Goal: Task Accomplishment & Management: Use online tool/utility

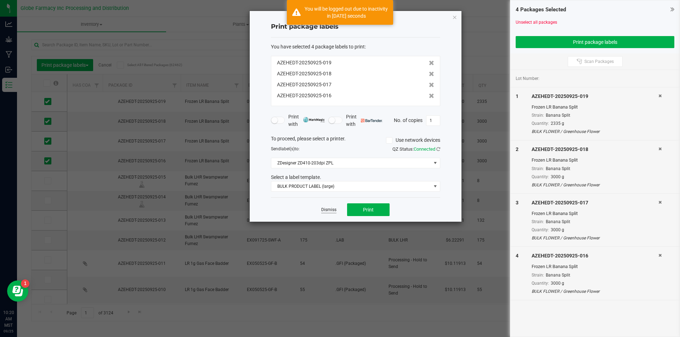
click at [329, 208] on link "Dismiss" at bounding box center [328, 210] width 15 height 6
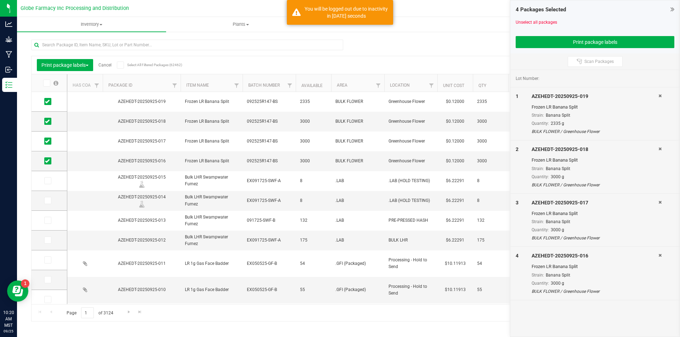
drag, startPoint x: 258, startPoint y: 56, endPoint x: 424, endPoint y: 39, distance: 166.2
click at [264, 56] on div "Print package labels Cancel Select All Filtered Packages (62462) Add to manufac…" at bounding box center [348, 65] width 634 height 18
click at [671, 10] on icon at bounding box center [672, 9] width 4 height 7
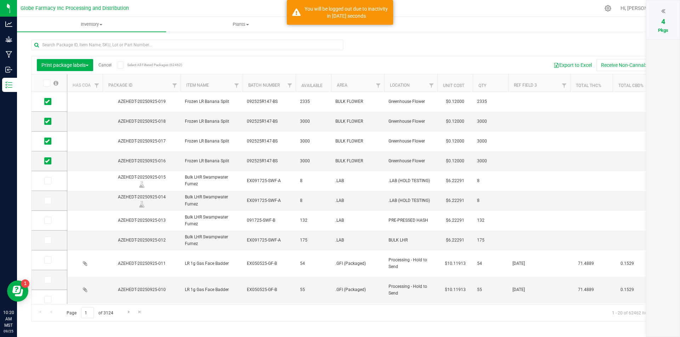
click at [492, 42] on div "Print package labels Cancel Select All Filtered Packages (62462) Add to manufac…" at bounding box center [348, 177] width 634 height 289
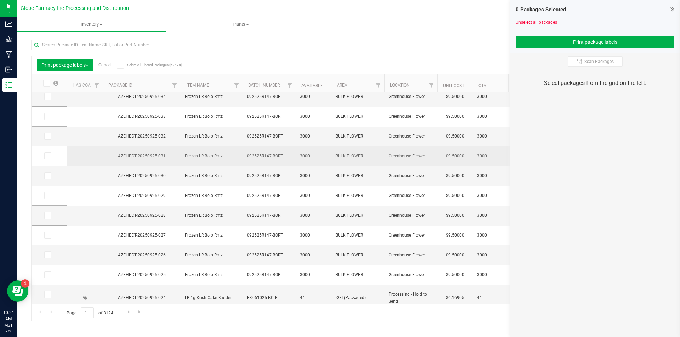
scroll to position [35, 0]
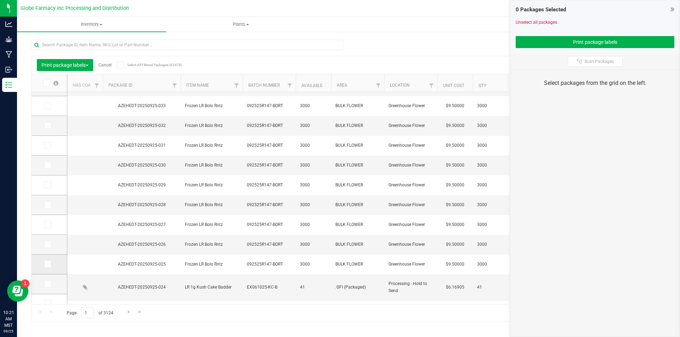
click at [48, 264] on icon at bounding box center [47, 264] width 5 height 0
click at [0, 0] on input "checkbox" at bounding box center [0, 0] width 0 height 0
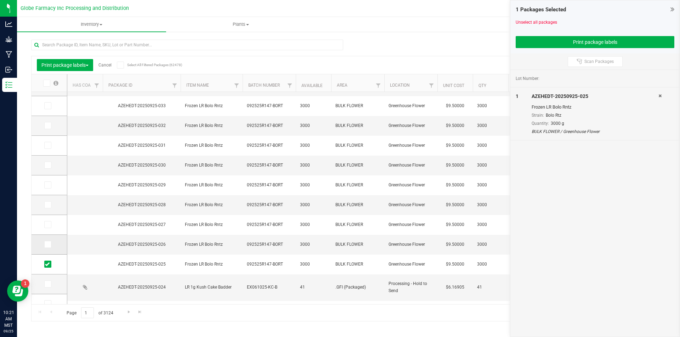
click at [48, 245] on icon at bounding box center [47, 245] width 5 height 0
click at [0, 0] on input "checkbox" at bounding box center [0, 0] width 0 height 0
click at [50, 225] on span at bounding box center [47, 224] width 7 height 7
click at [0, 0] on input "checkbox" at bounding box center [0, 0] width 0 height 0
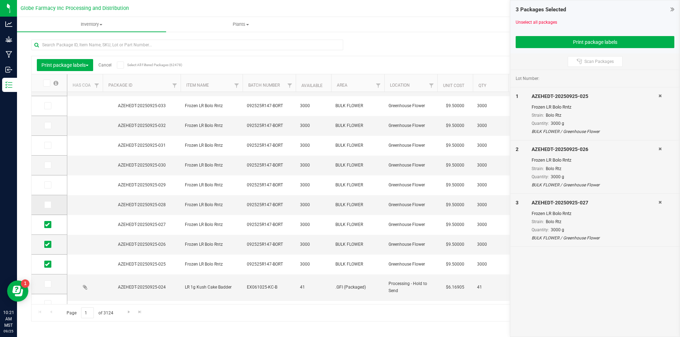
click at [51, 204] on span at bounding box center [47, 204] width 7 height 7
click at [0, 0] on input "checkbox" at bounding box center [0, 0] width 0 height 0
click at [49, 185] on icon at bounding box center [47, 185] width 5 height 0
click at [0, 0] on input "checkbox" at bounding box center [0, 0] width 0 height 0
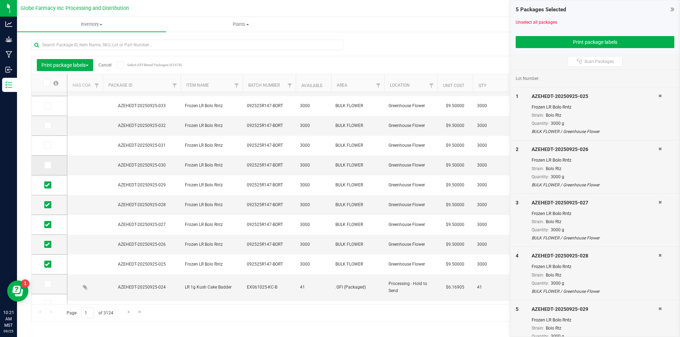
click at [48, 165] on icon at bounding box center [47, 165] width 5 height 0
click at [0, 0] on input "checkbox" at bounding box center [0, 0] width 0 height 0
click at [47, 145] on icon at bounding box center [47, 145] width 5 height 0
click at [0, 0] on input "checkbox" at bounding box center [0, 0] width 0 height 0
click at [50, 127] on span at bounding box center [47, 125] width 7 height 7
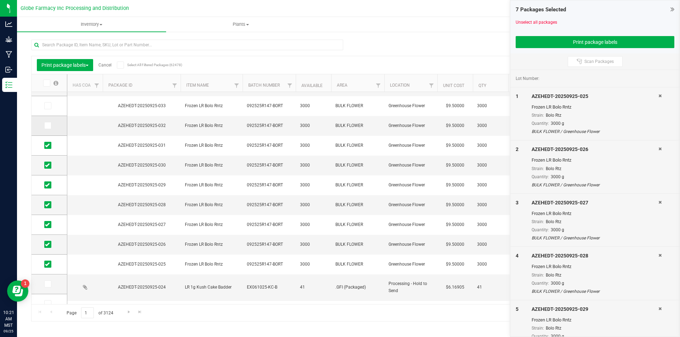
click at [0, 0] on input "checkbox" at bounding box center [0, 0] width 0 height 0
click at [48, 106] on icon at bounding box center [47, 106] width 5 height 0
click at [0, 0] on input "checkbox" at bounding box center [0, 0] width 0 height 0
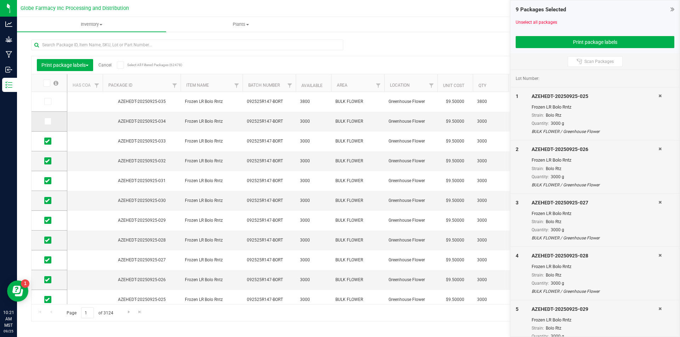
click at [46, 125] on span at bounding box center [47, 121] width 7 height 7
click at [0, 0] on input "checkbox" at bounding box center [0, 0] width 0 height 0
click at [51, 104] on span at bounding box center [47, 101] width 7 height 7
click at [0, 0] on input "checkbox" at bounding box center [0, 0] width 0 height 0
click at [560, 40] on button "Print package labels" at bounding box center [594, 42] width 159 height 12
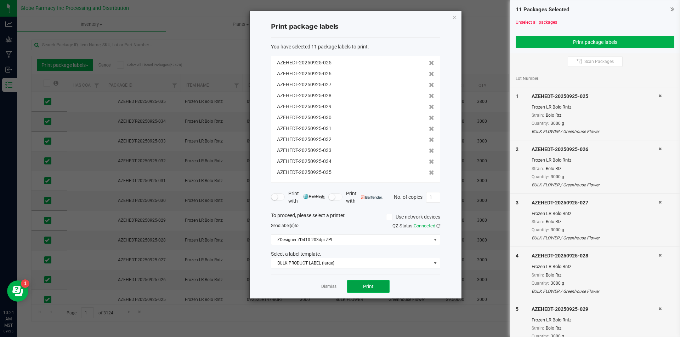
click at [375, 283] on button "Print" at bounding box center [368, 286] width 42 height 13
click at [326, 288] on link "Dismiss" at bounding box center [328, 287] width 15 height 6
